Goal: Task Accomplishment & Management: Complete application form

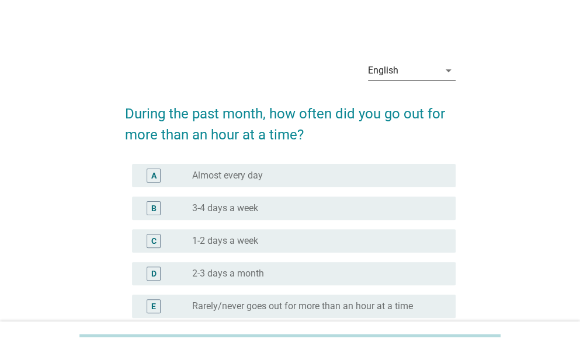
click at [439, 65] on div "arrow_drop_down" at bounding box center [447, 71] width 16 height 14
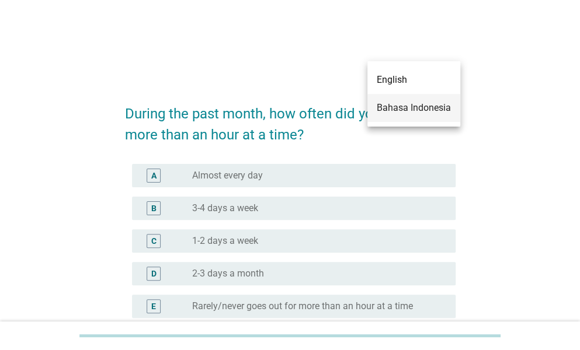
click at [425, 109] on div "Bahasa Indonesia" at bounding box center [414, 108] width 74 height 14
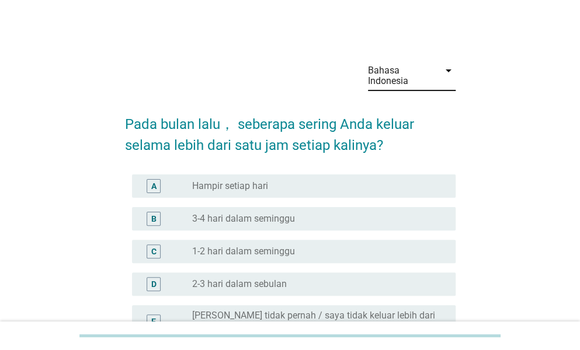
scroll to position [58, 0]
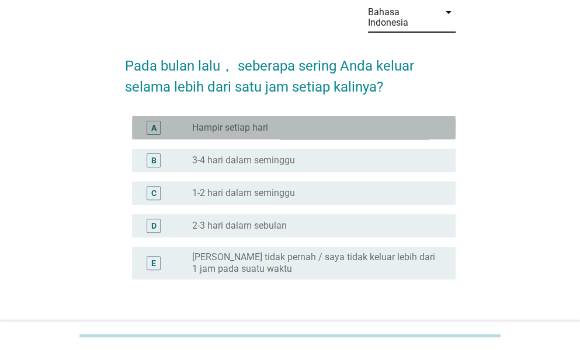
click at [248, 127] on label "Hampir setiap hari" at bounding box center [230, 128] width 76 height 12
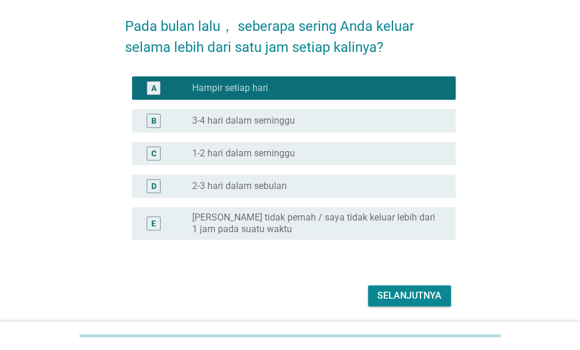
scroll to position [138, 0]
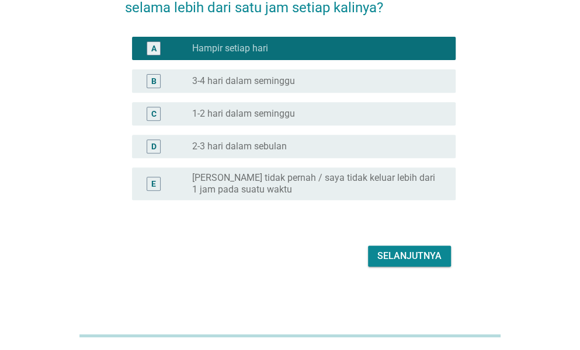
click at [386, 253] on div "Selanjutnya" at bounding box center [409, 256] width 64 height 14
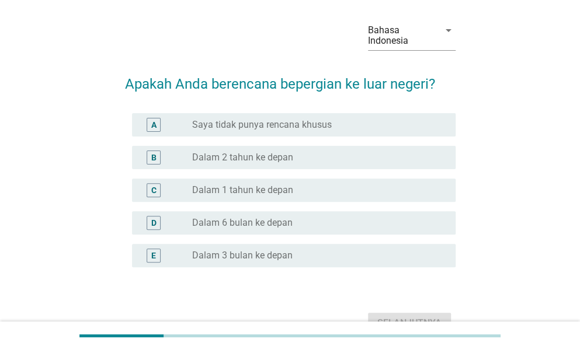
scroll to position [58, 0]
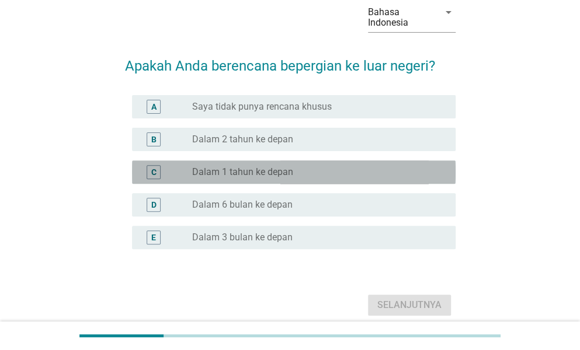
click at [349, 163] on div "C radio_button_unchecked Dalam 1 tahun ke depan" at bounding box center [293, 172] width 323 height 23
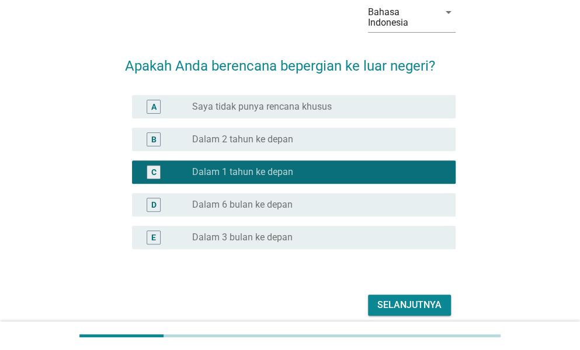
click at [348, 191] on div "D radio_button_unchecked Dalam 6 bulan ke depan" at bounding box center [290, 205] width 330 height 33
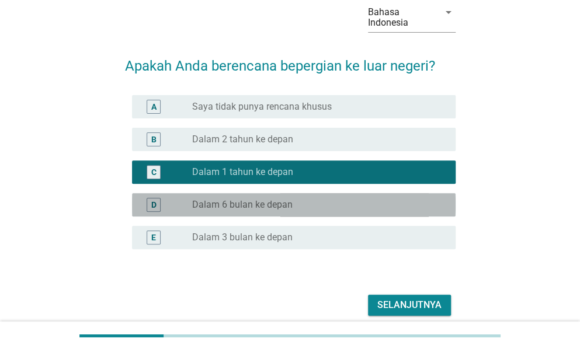
click at [348, 211] on div "radio_button_unchecked Dalam 6 bulan ke depan" at bounding box center [319, 205] width 254 height 14
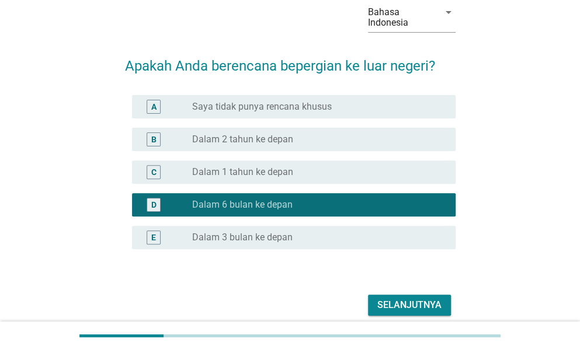
click at [409, 301] on div "Selanjutnya" at bounding box center [409, 305] width 64 height 14
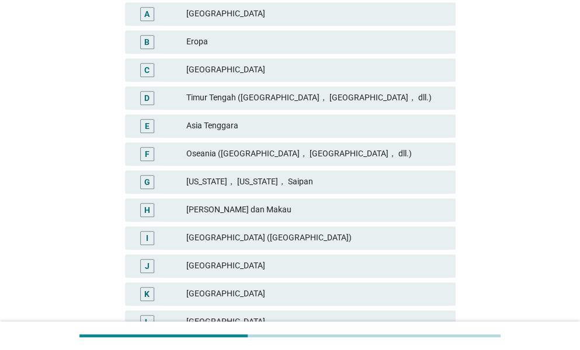
scroll to position [234, 0]
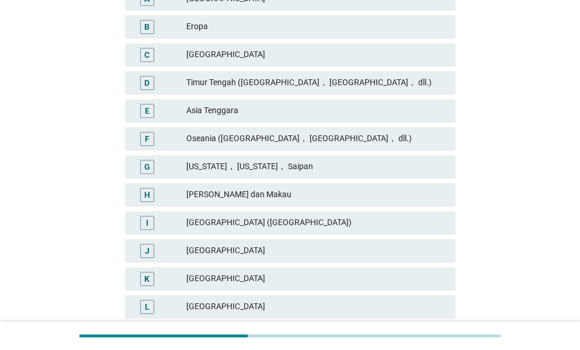
click at [372, 113] on div "Asia Tenggara" at bounding box center [316, 111] width 260 height 14
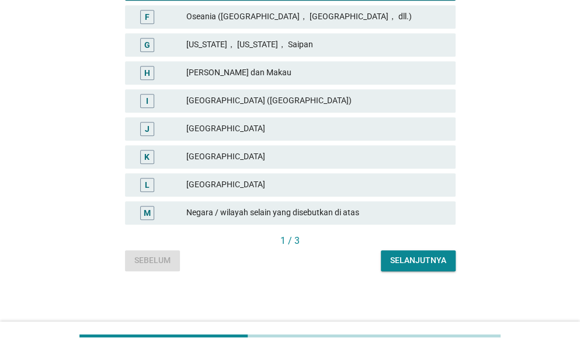
scroll to position [357, 0]
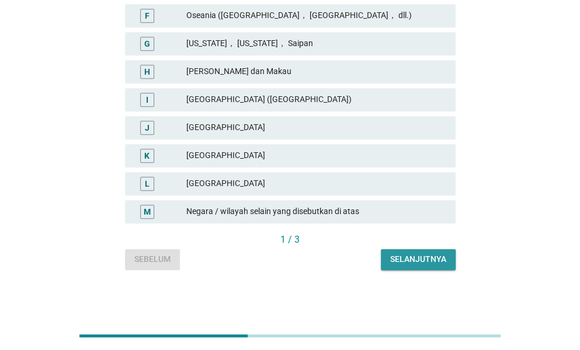
click at [419, 260] on div "Selanjutnya" at bounding box center [418, 259] width 56 height 12
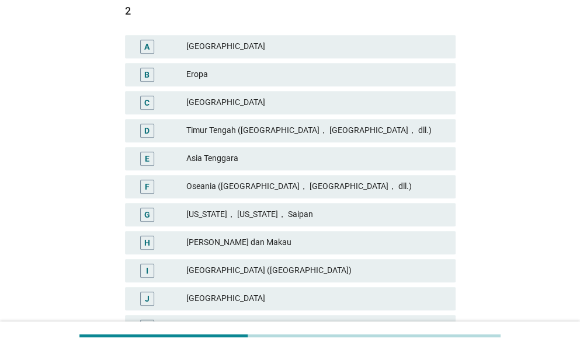
scroll to position [175, 0]
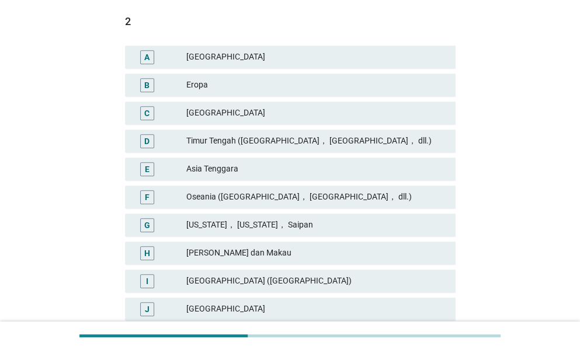
click at [414, 163] on div "Asia Tenggara" at bounding box center [316, 169] width 260 height 14
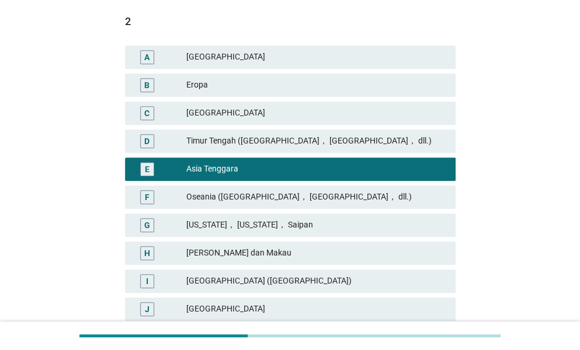
scroll to position [357, 0]
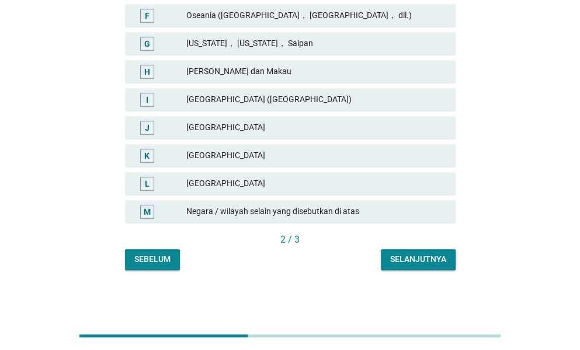
click at [419, 252] on button "Selanjutnya" at bounding box center [418, 259] width 75 height 21
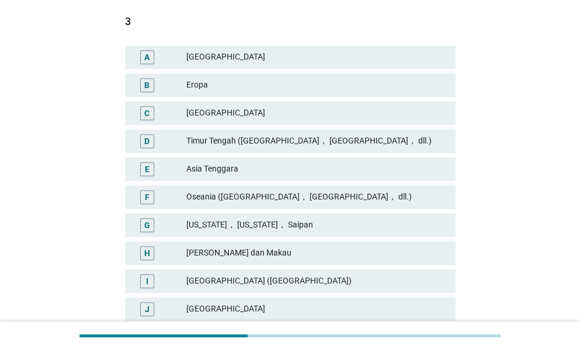
scroll to position [234, 0]
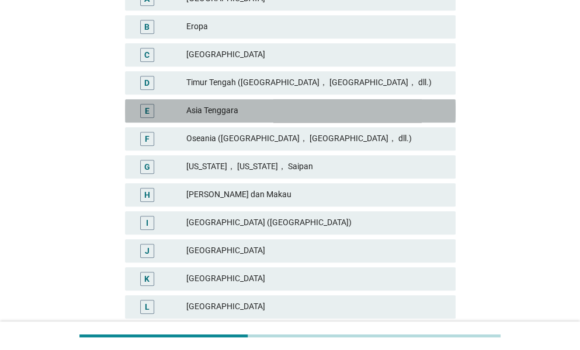
click at [306, 111] on div "Asia Tenggara" at bounding box center [316, 111] width 260 height 14
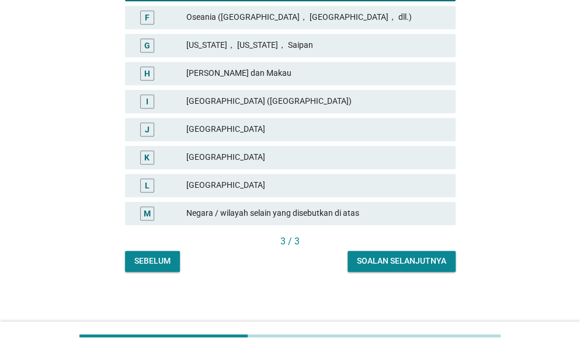
scroll to position [357, 0]
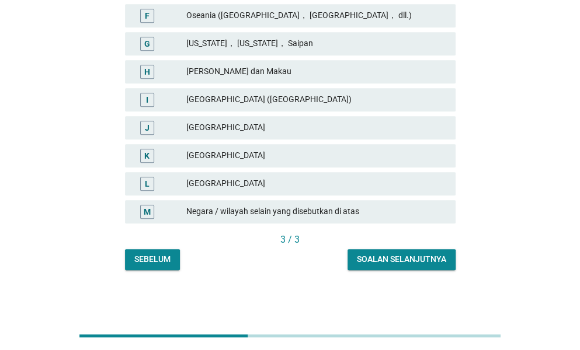
click at [370, 253] on div "Soalan selanjutnya" at bounding box center [401, 259] width 89 height 12
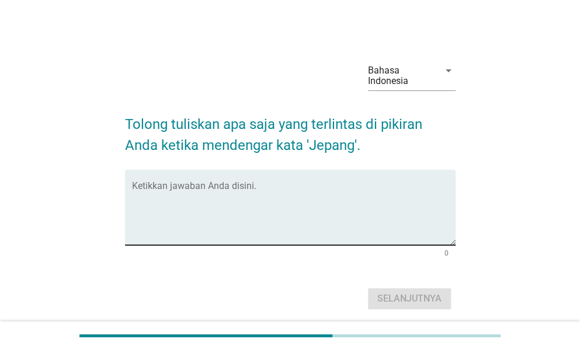
click at [282, 207] on textarea "Ketikkan jawaban Anda disini." at bounding box center [293, 214] width 323 height 61
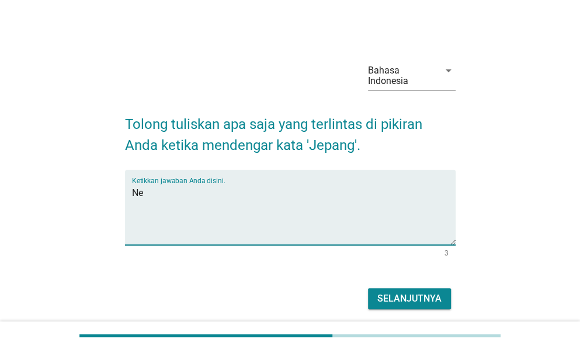
type textarea "N"
type textarea "Negara maju, modern, banyak vending machine"
click at [415, 299] on div "Selanjutnya" at bounding box center [409, 299] width 64 height 14
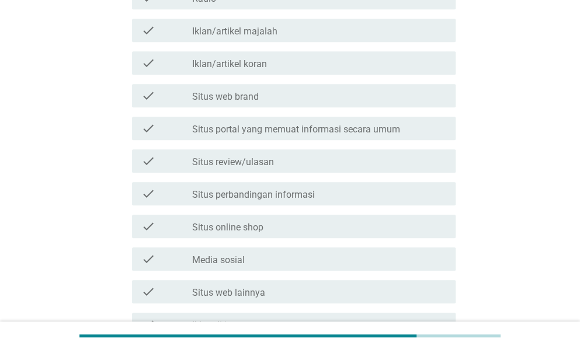
scroll to position [350, 0]
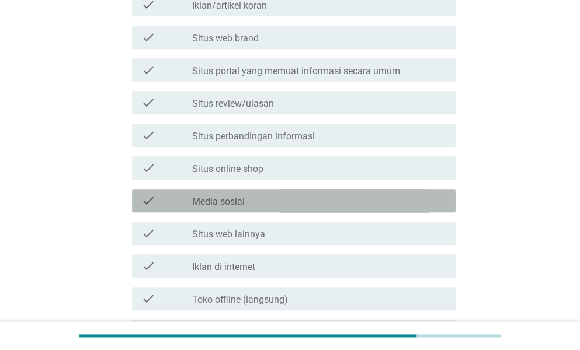
click at [225, 199] on label "Media sosial" at bounding box center [218, 202] width 53 height 12
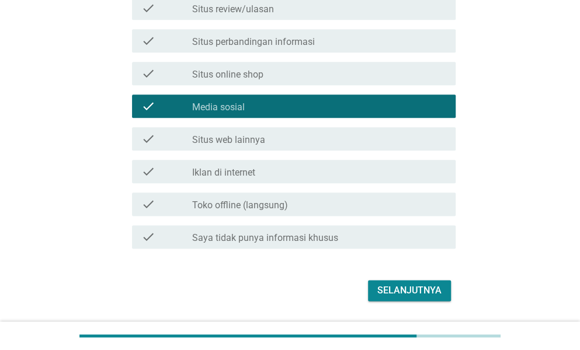
scroll to position [467, 0]
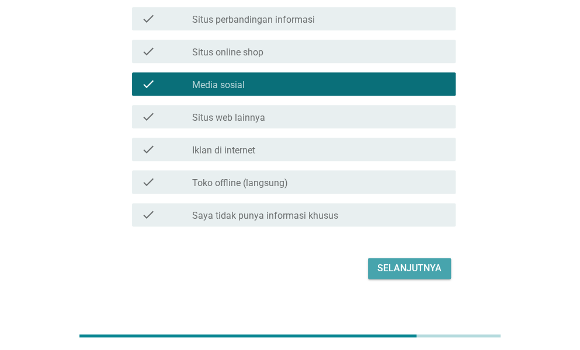
click at [389, 263] on div "Selanjutnya" at bounding box center [409, 269] width 64 height 14
